Goal: Navigation & Orientation: Find specific page/section

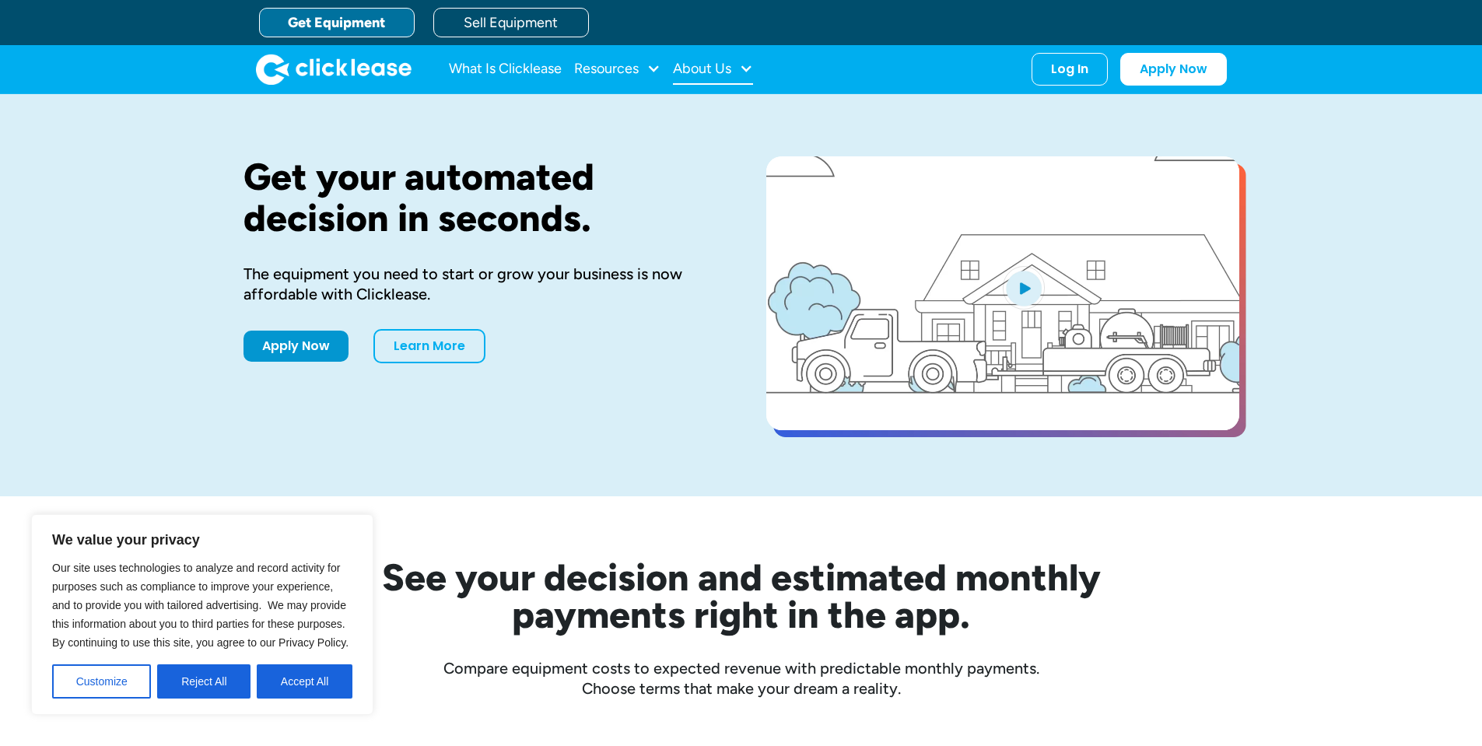
click at [730, 68] on div "About Us" at bounding box center [702, 68] width 58 height 0
click at [316, 681] on button "Accept All" at bounding box center [305, 681] width 96 height 34
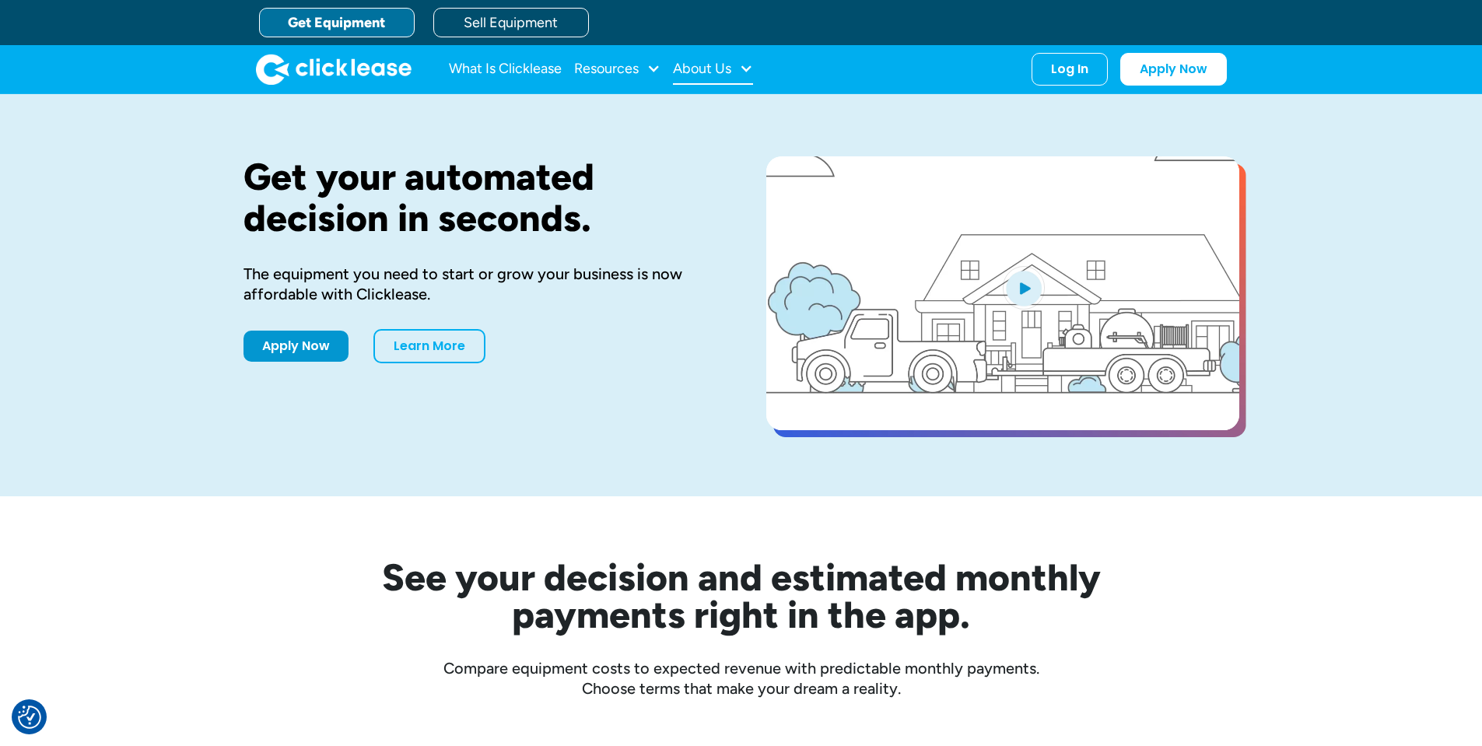
click at [727, 68] on div "About Us" at bounding box center [702, 68] width 58 height 0
click at [716, 124] on link "About Us" at bounding box center [714, 120] width 67 height 29
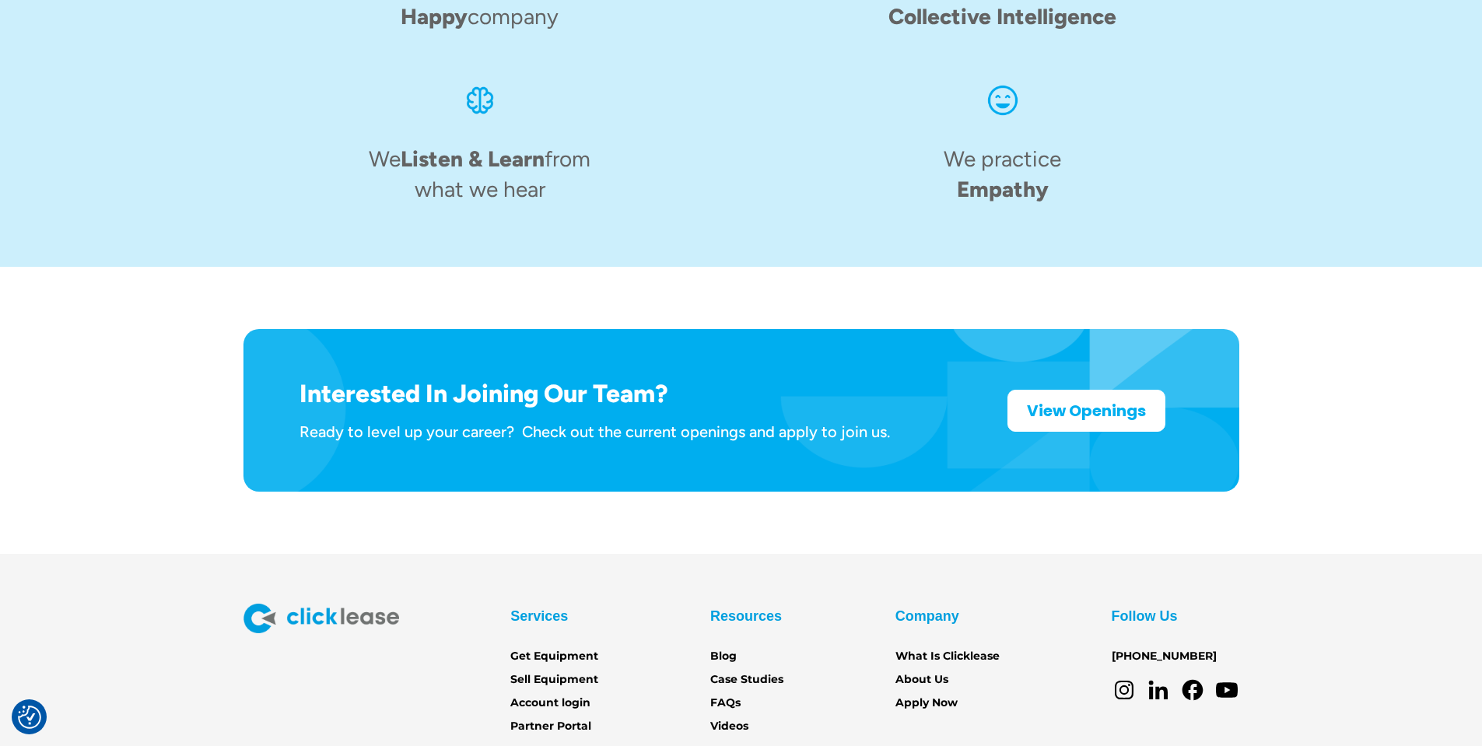
scroll to position [2383, 0]
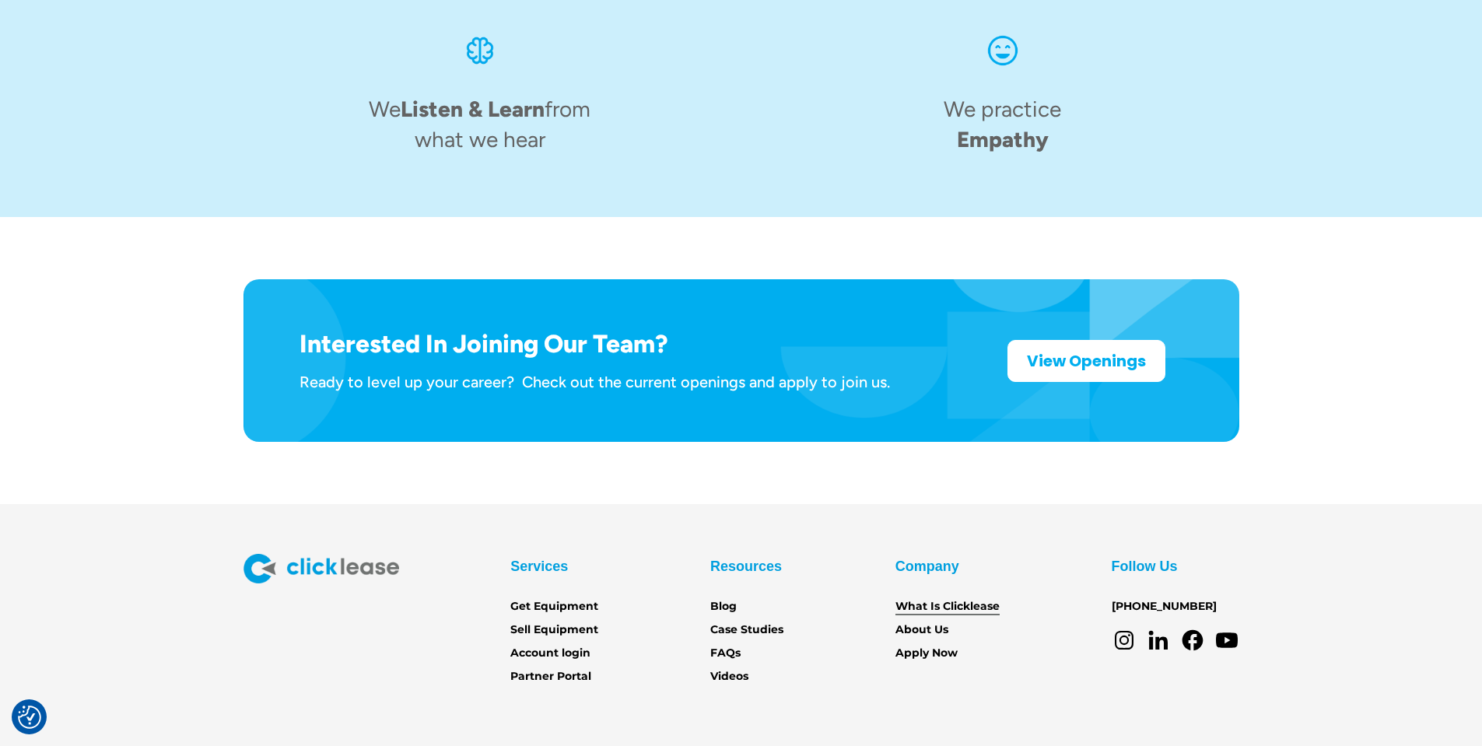
click at [949, 598] on link "What Is Clicklease" at bounding box center [947, 606] width 104 height 17
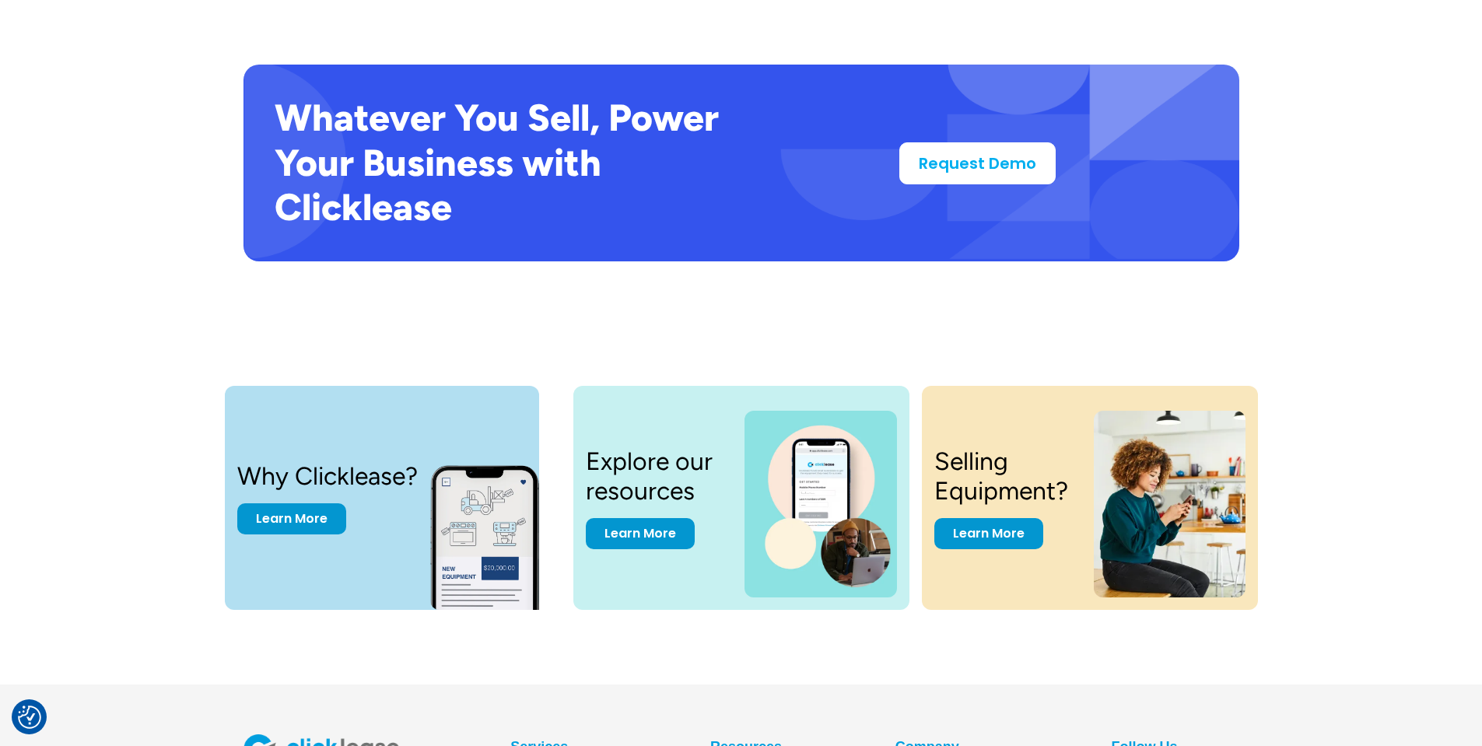
scroll to position [3202, 0]
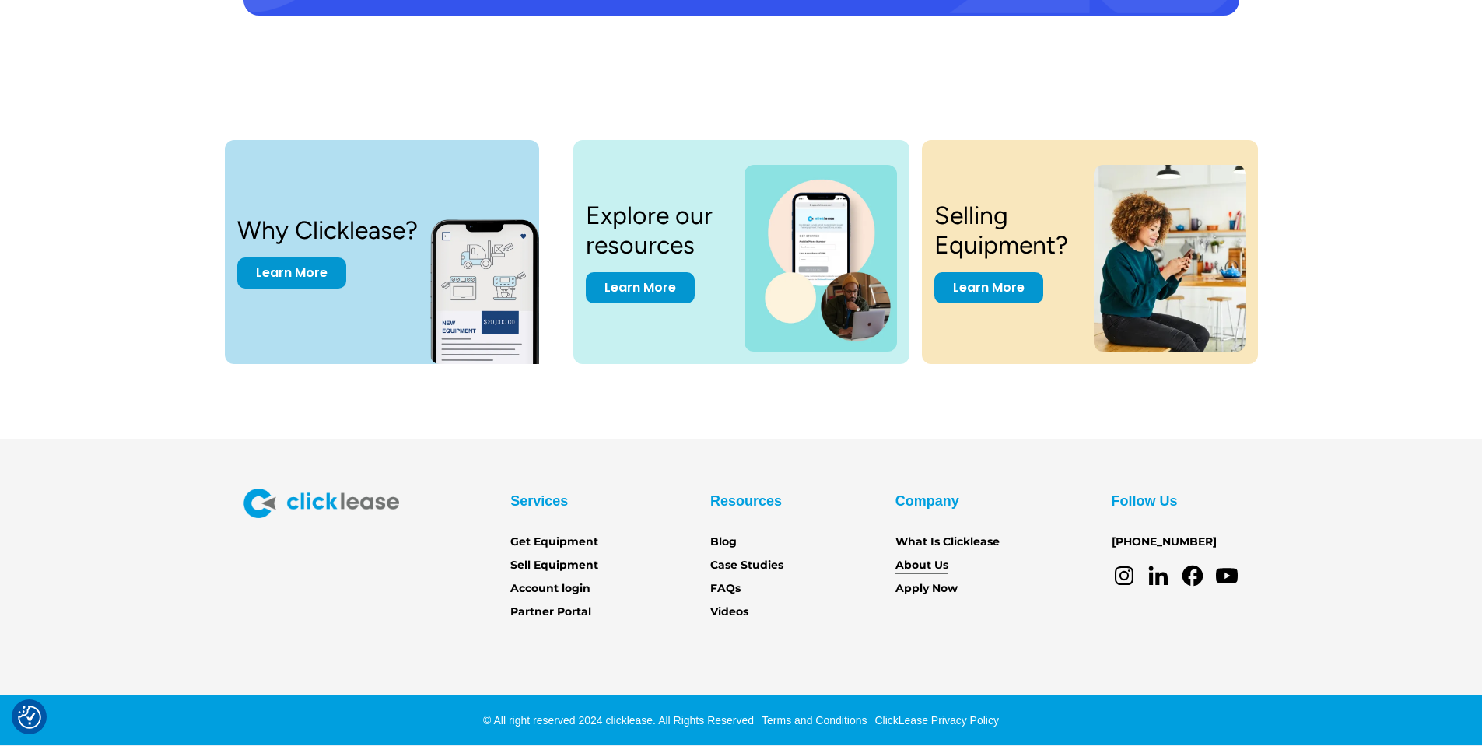
click at [926, 569] on link "About Us" at bounding box center [921, 565] width 53 height 17
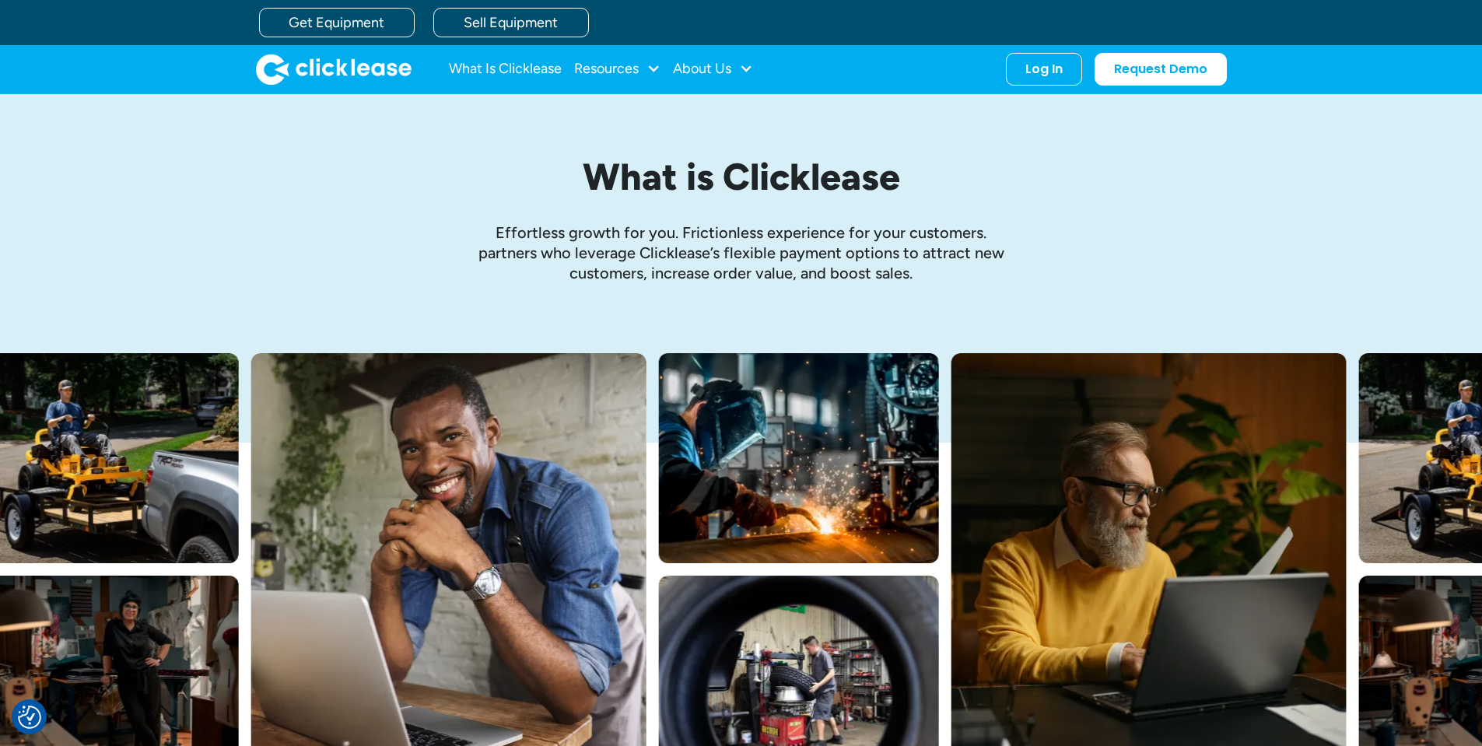
scroll to position [2542, 0]
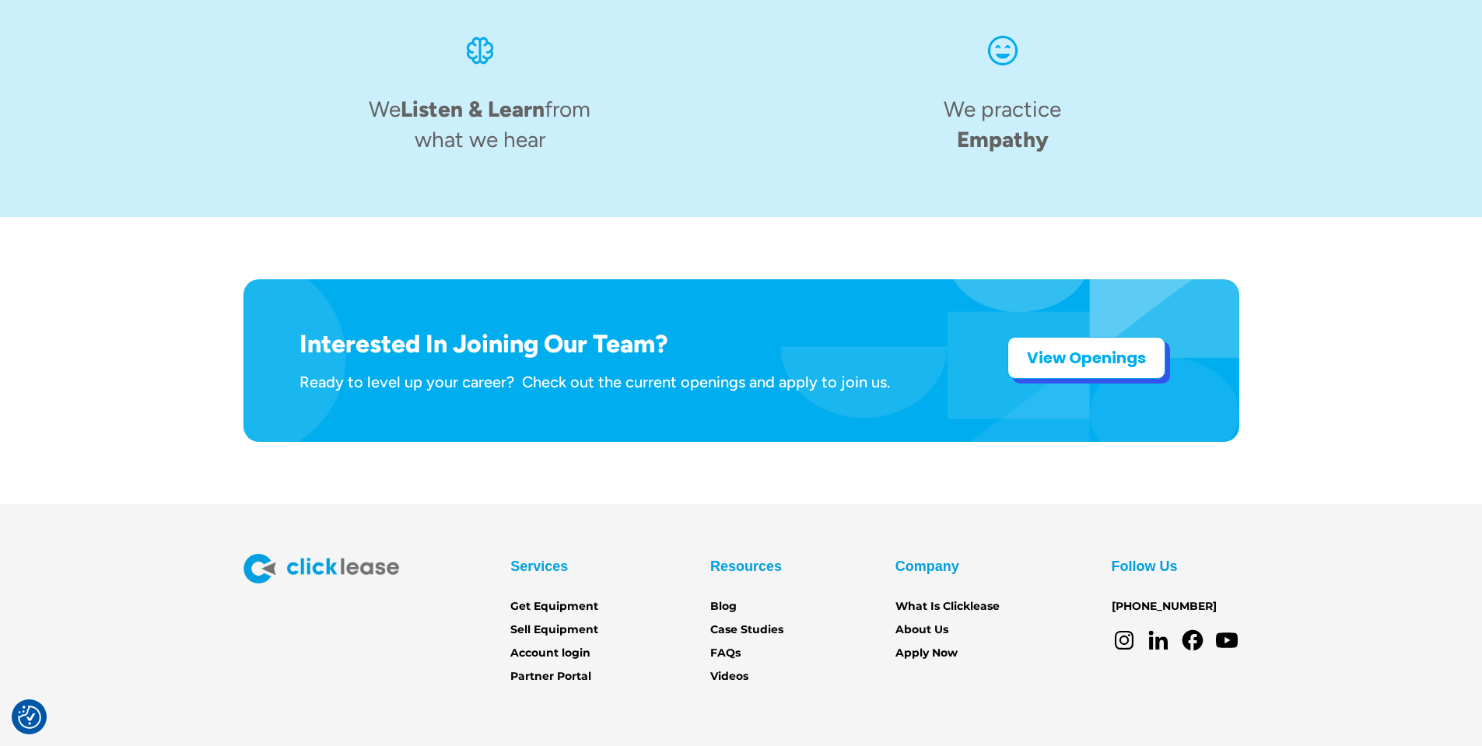
click at [1085, 347] on strong "View Openings" at bounding box center [1086, 358] width 119 height 22
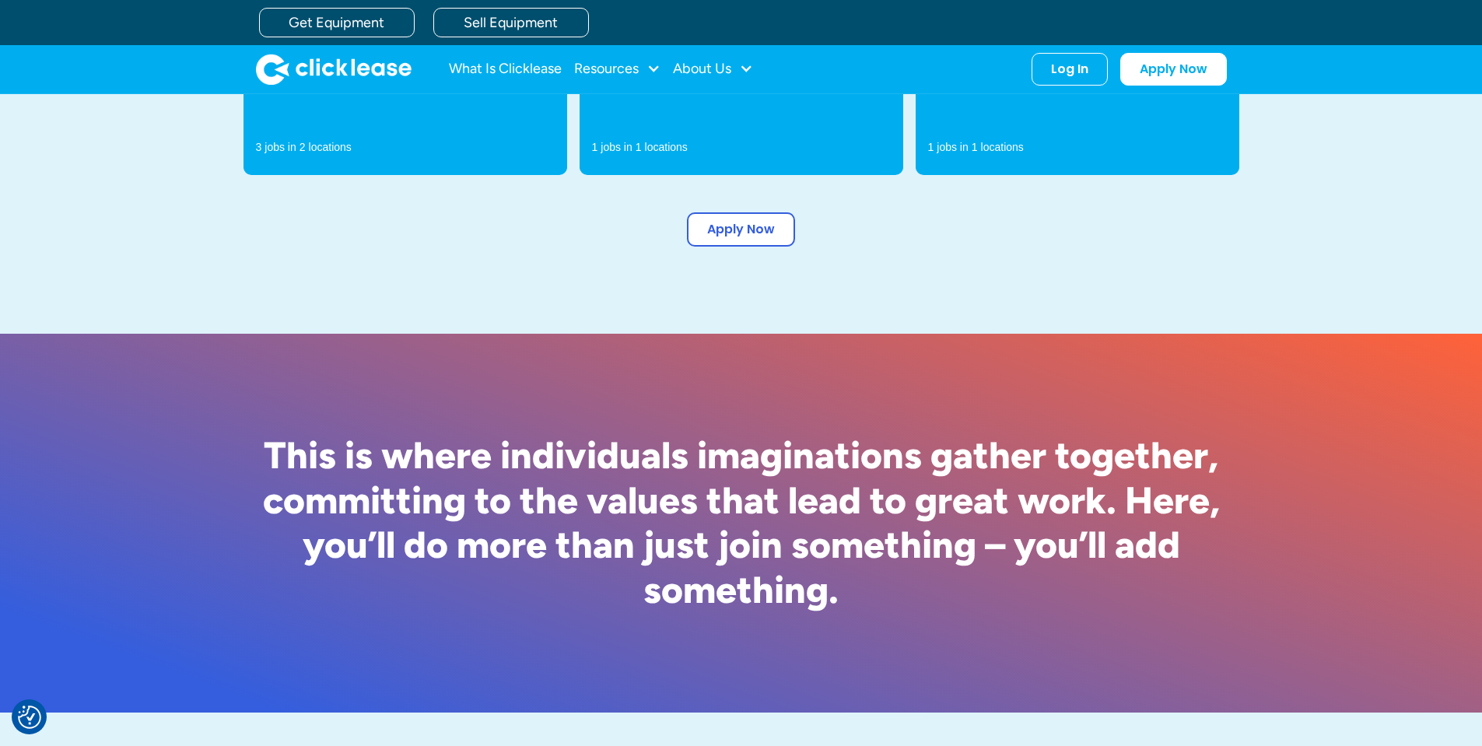
scroll to position [156, 0]
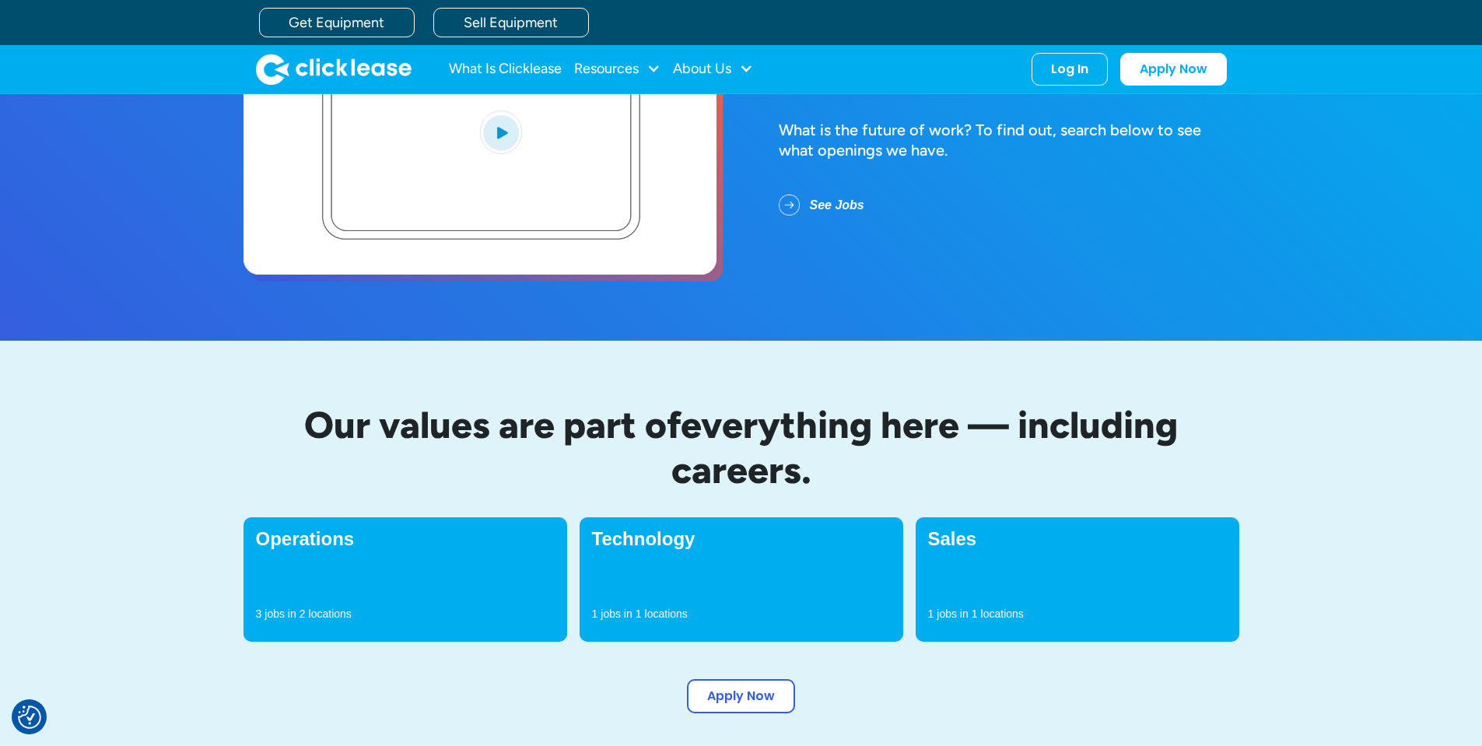
click at [322, 544] on h4 "Operations" at bounding box center [405, 539] width 299 height 19
click at [421, 582] on div "Operations 3 jobs in 2 locations" at bounding box center [405, 579] width 324 height 124
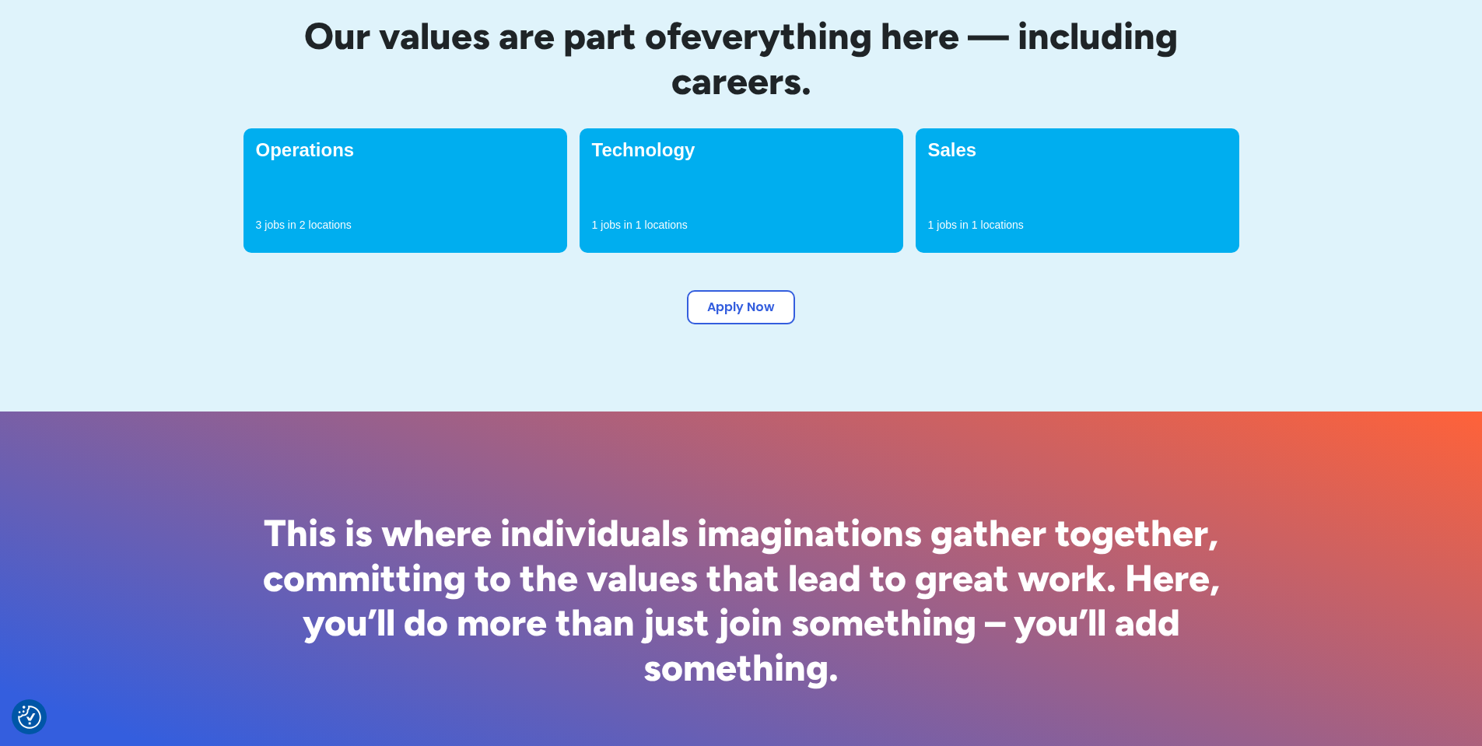
scroll to position [622, 0]
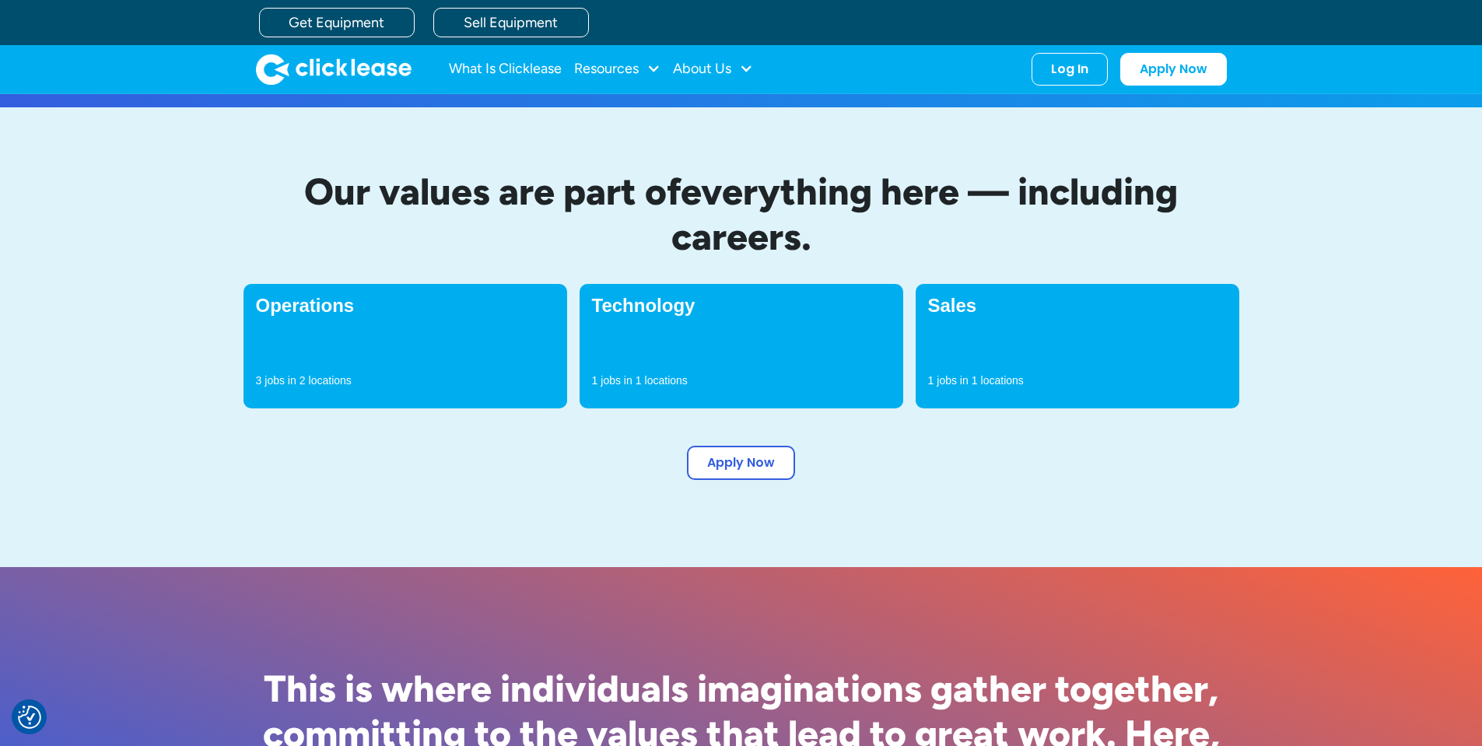
click at [395, 376] on div "3 jobs in 2 locations" at bounding box center [405, 384] width 299 height 23
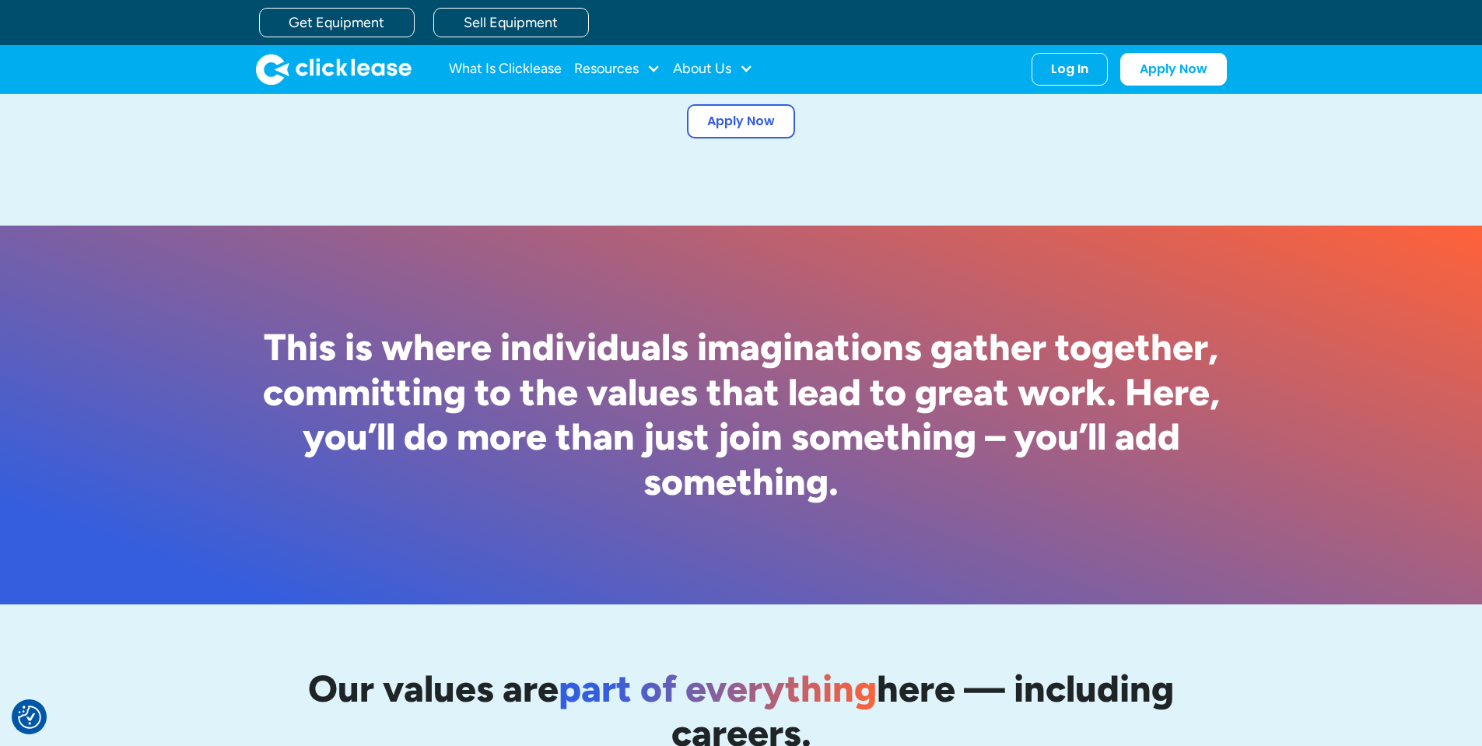
scroll to position [341, 0]
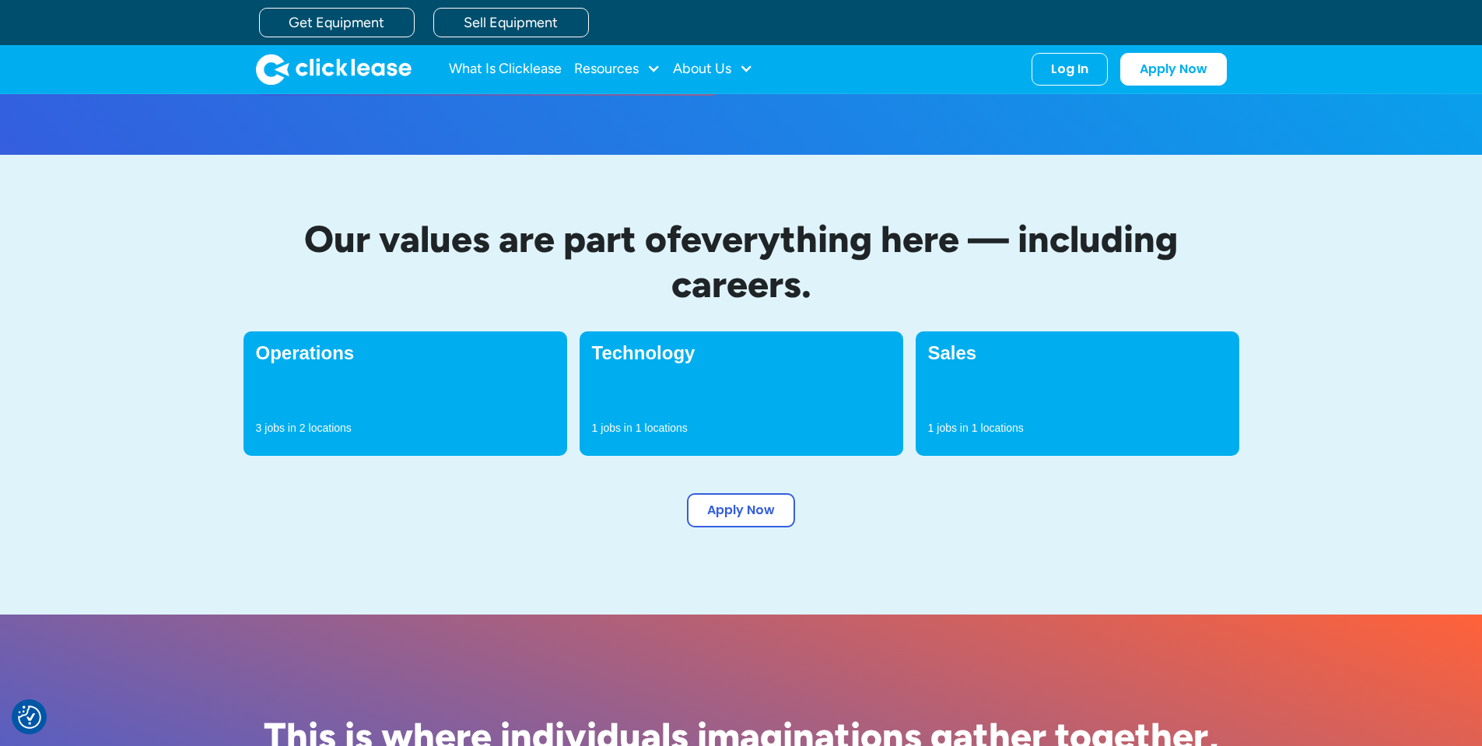
click at [466, 388] on div "Operations 3 jobs in 2 locations" at bounding box center [405, 393] width 324 height 124
click at [989, 388] on div "Sales 1 jobs in 1 locations" at bounding box center [1078, 393] width 324 height 124
click at [686, 362] on h4 "Technology" at bounding box center [741, 353] width 299 height 19
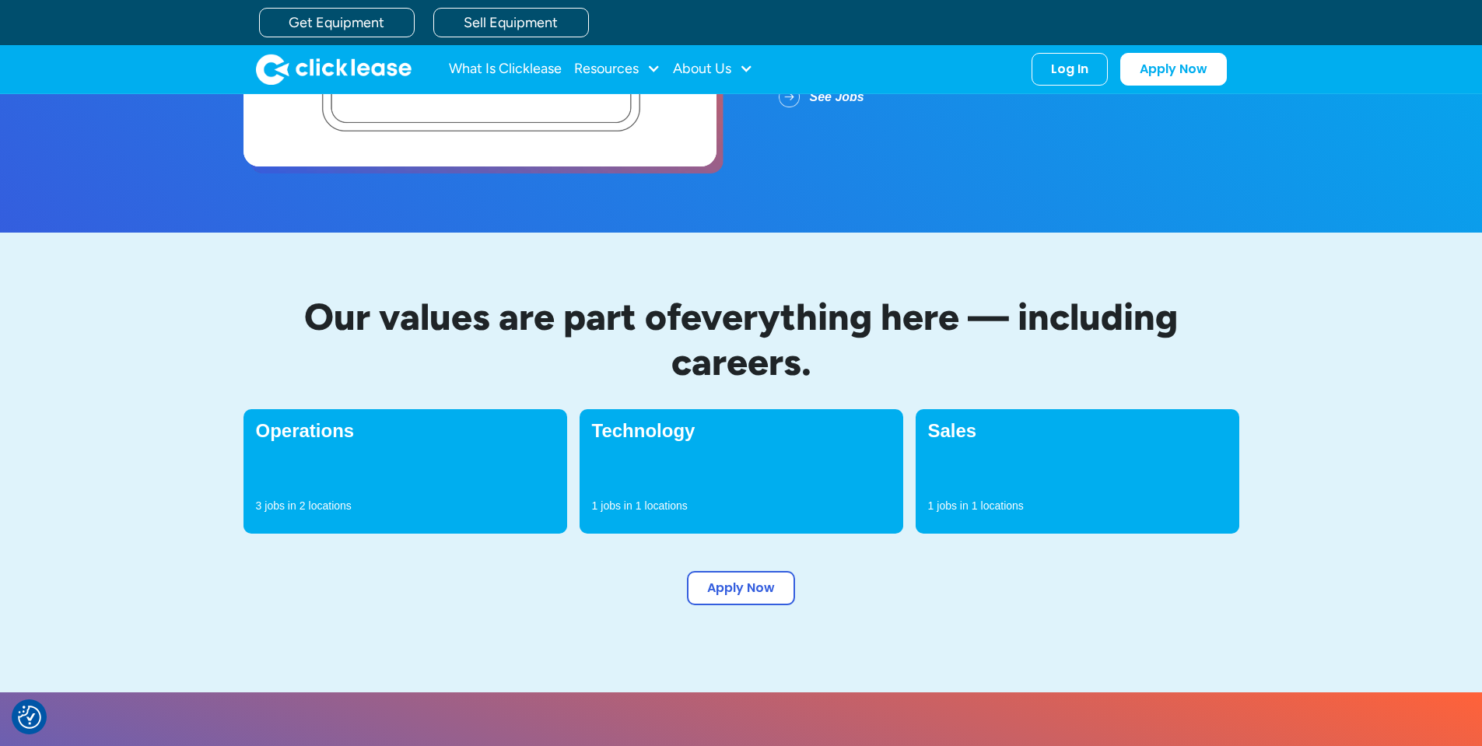
scroll to position [0, 0]
